Goal: Task Accomplishment & Management: Complete application form

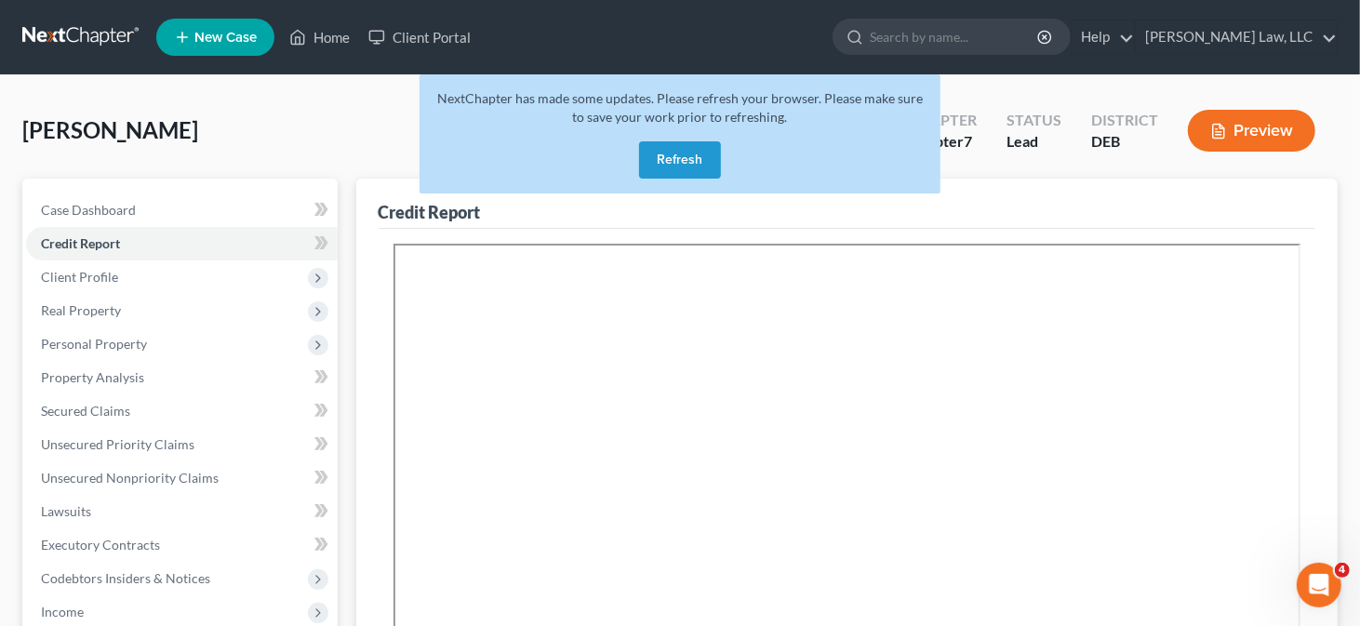
click at [709, 163] on button "Refresh" at bounding box center [680, 159] width 82 height 37
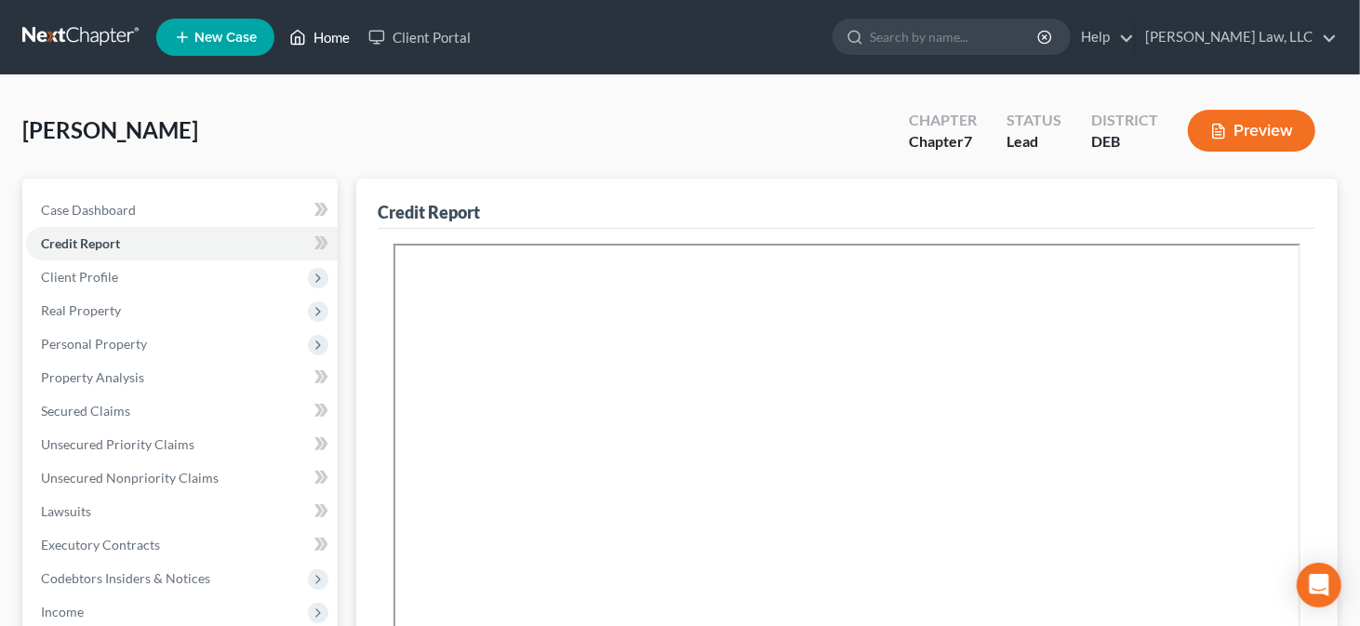
click at [324, 29] on link "Home" at bounding box center [319, 36] width 79 height 33
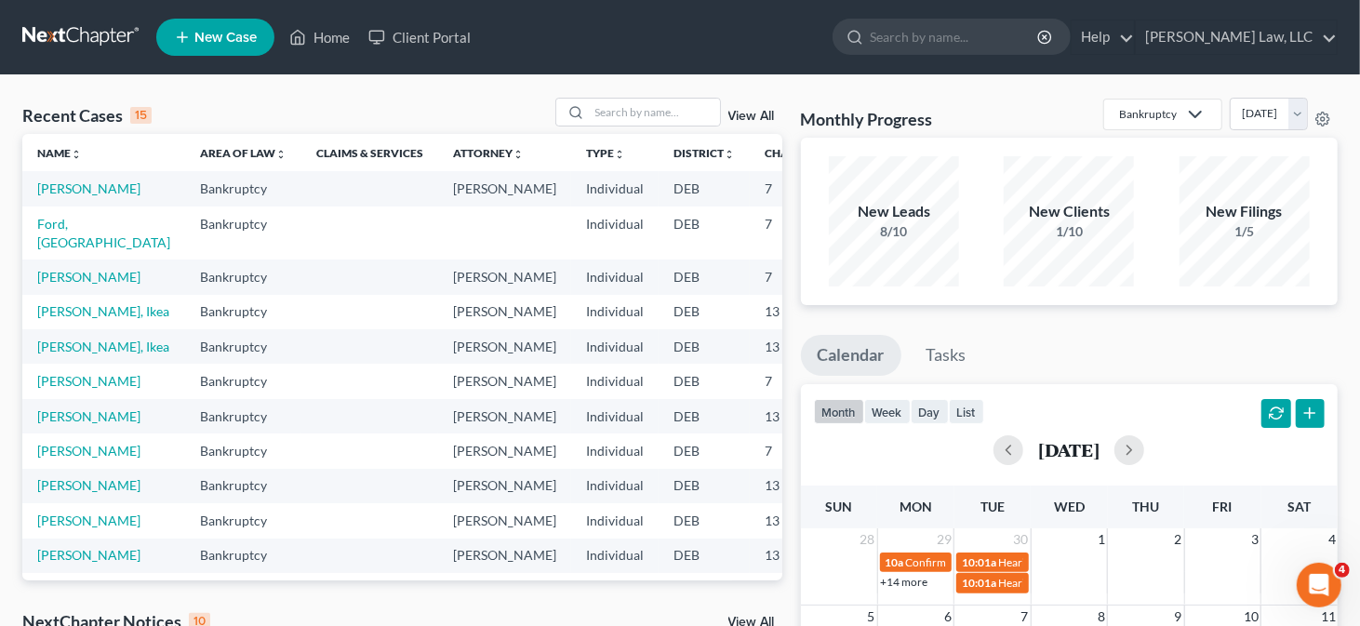
click at [246, 39] on span "New Case" at bounding box center [225, 38] width 62 height 14
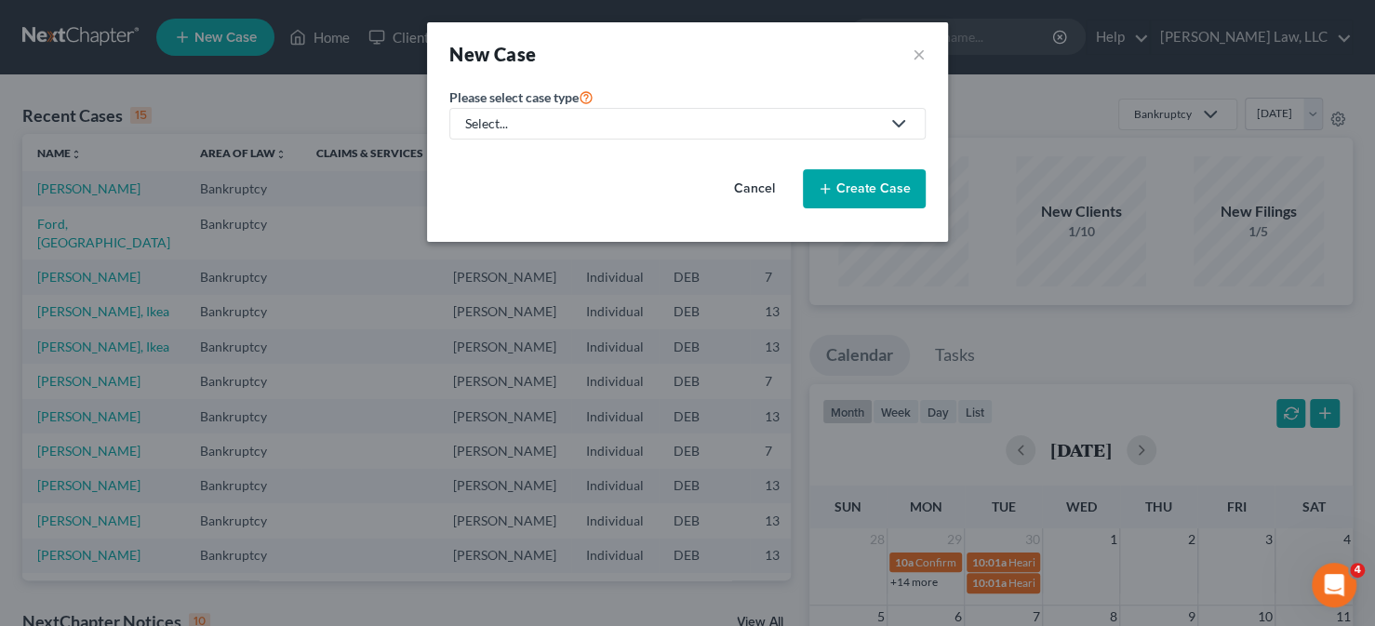
click at [566, 132] on link "Select..." at bounding box center [687, 124] width 476 height 32
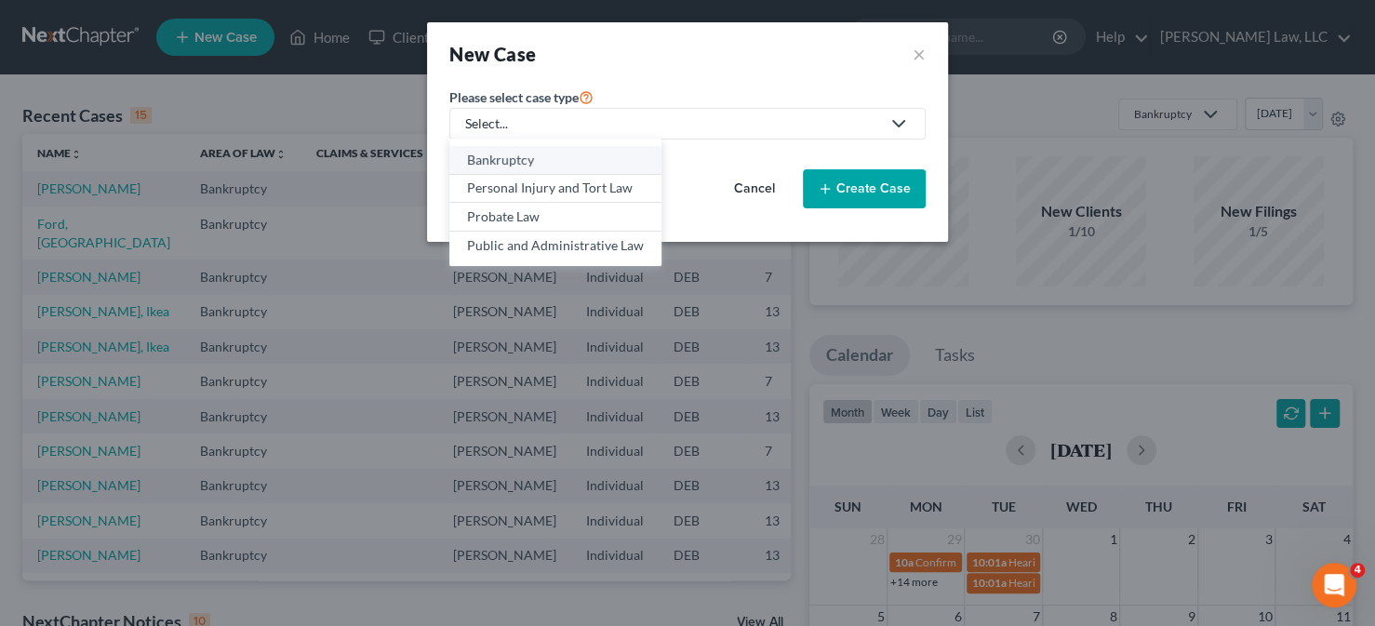
click at [542, 163] on div "Bankruptcy" at bounding box center [555, 160] width 177 height 19
select select "13"
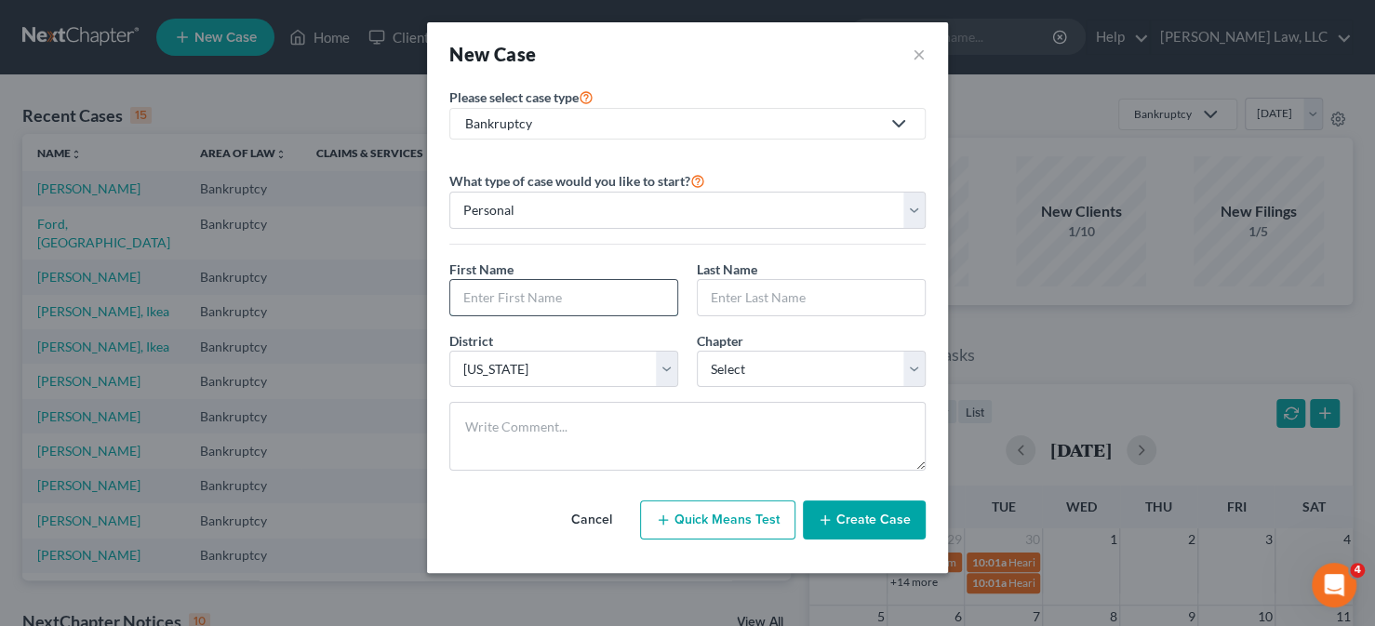
click at [521, 280] on input "text" at bounding box center [563, 297] width 227 height 35
